Goal: Task Accomplishment & Management: Use online tool/utility

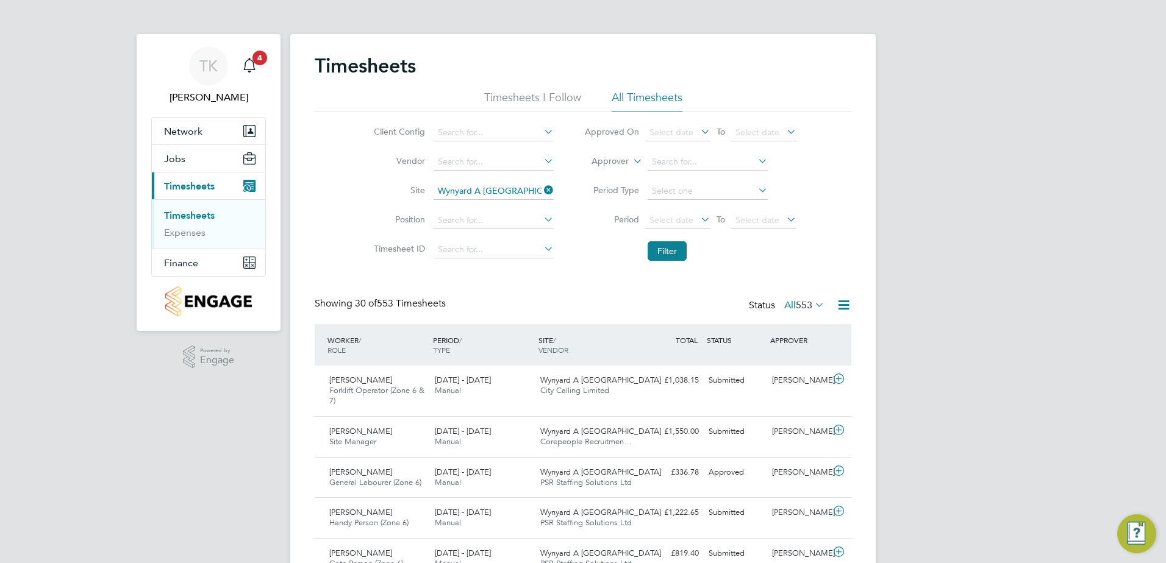
click at [674, 241] on li "Filter" at bounding box center [690, 251] width 243 height 32
click at [674, 247] on button "Filter" at bounding box center [666, 251] width 39 height 20
click at [666, 188] on input at bounding box center [707, 191] width 120 height 17
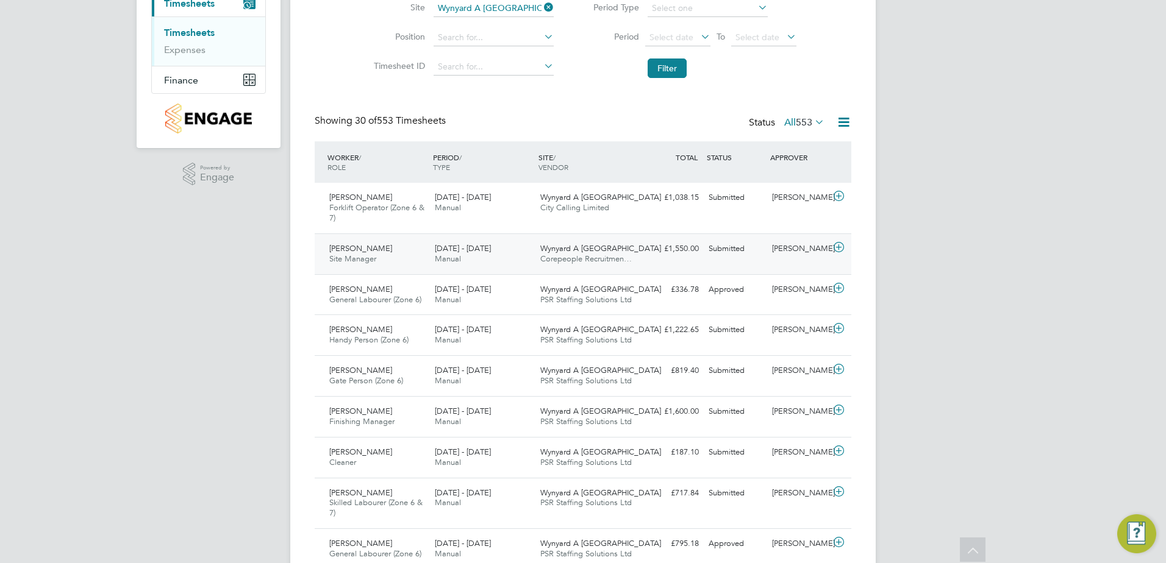
click at [707, 259] on div "[PERSON_NAME] Site Manager [DATE] - [DATE] [DATE] - [DATE] Manual Wynyard A [GE…" at bounding box center [583, 253] width 536 height 41
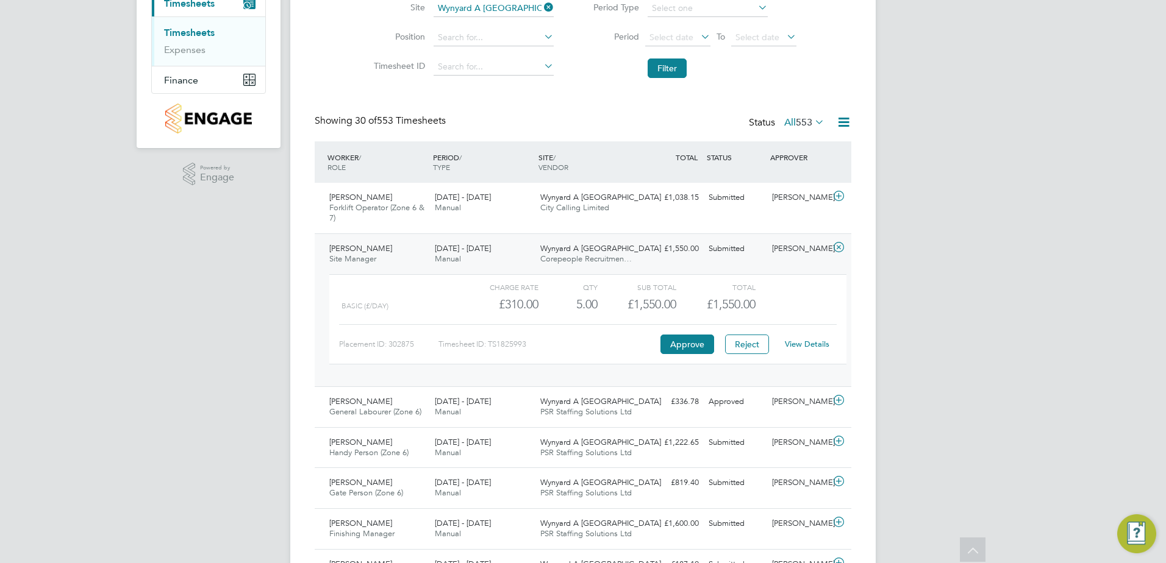
click at [806, 346] on link "View Details" at bounding box center [807, 344] width 45 height 10
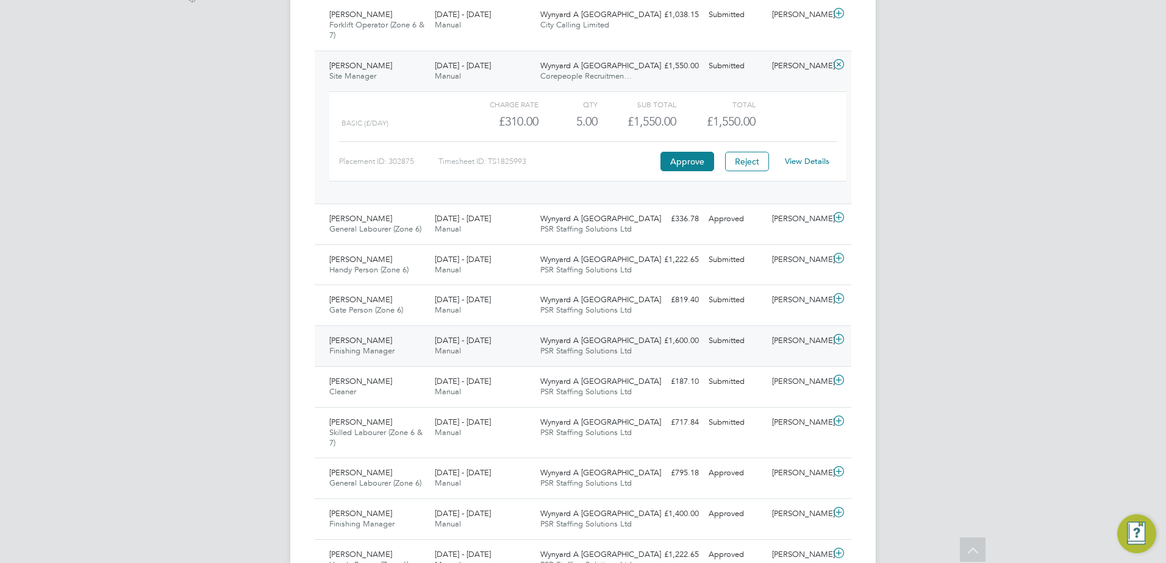
click at [526, 349] on div "[DATE] - [DATE] Manual" at bounding box center [482, 346] width 105 height 30
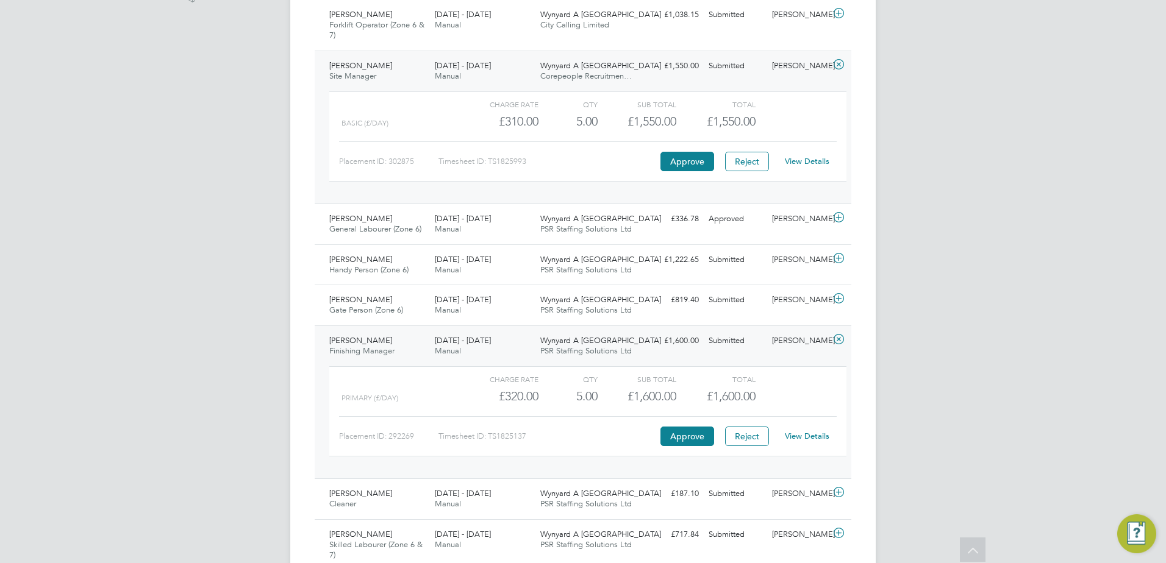
click at [821, 435] on link "View Details" at bounding box center [807, 436] width 45 height 10
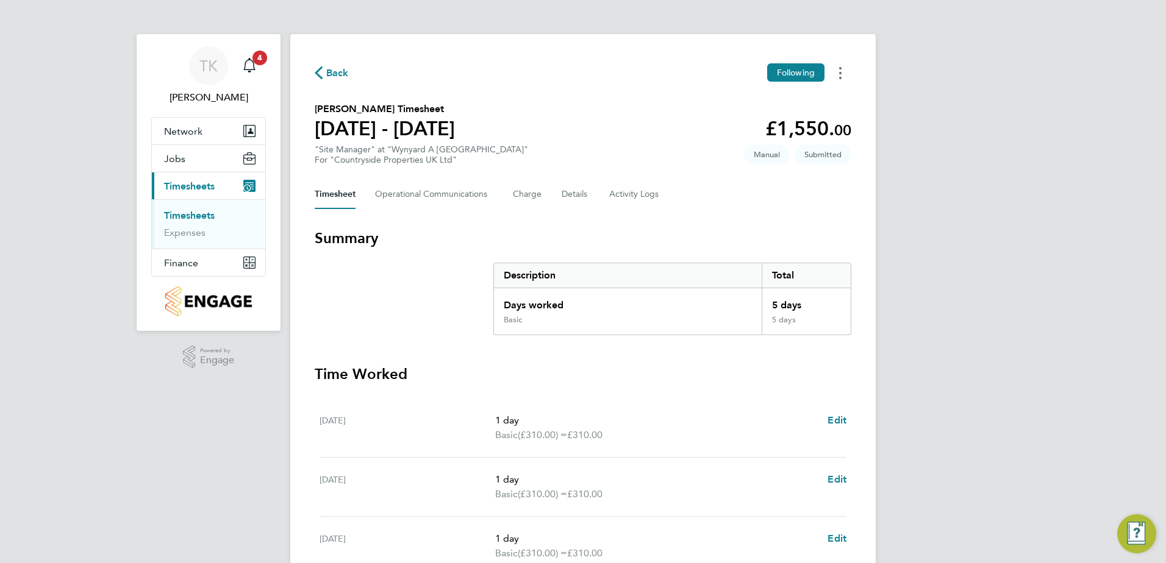
click at [841, 73] on circle "Timesheets Menu" at bounding box center [840, 73] width 2 height 2
click at [771, 126] on link "Download timesheet" at bounding box center [778, 124] width 146 height 24
click at [842, 74] on button "Timesheets Menu" at bounding box center [840, 72] width 22 height 19
click at [774, 126] on link "Download timesheet" at bounding box center [778, 124] width 146 height 24
